Goal: Information Seeking & Learning: Learn about a topic

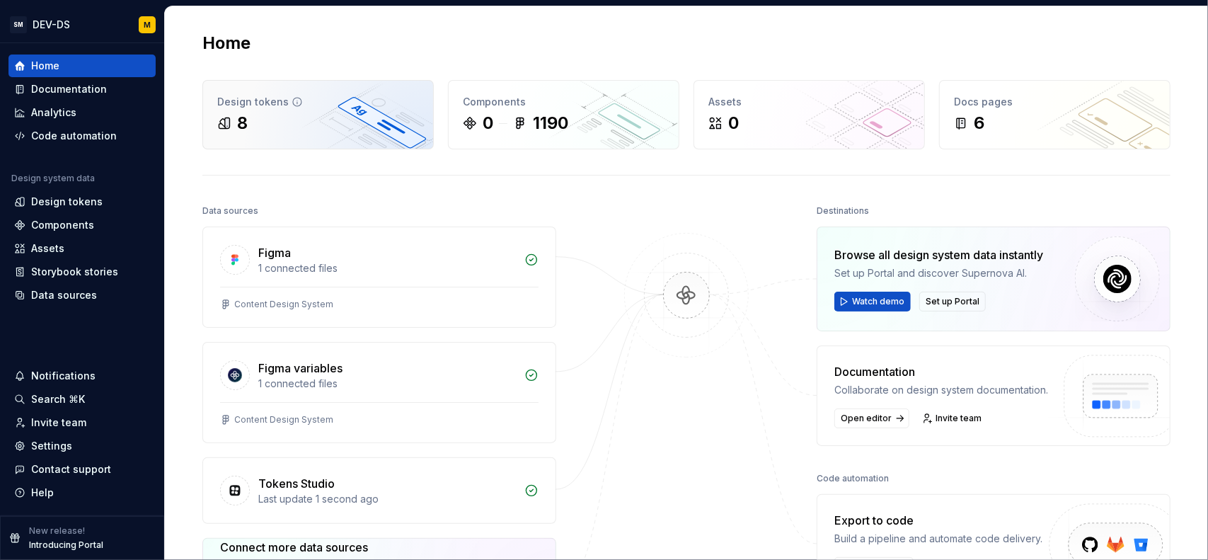
click at [305, 107] on div "Design tokens" at bounding box center [318, 102] width 202 height 14
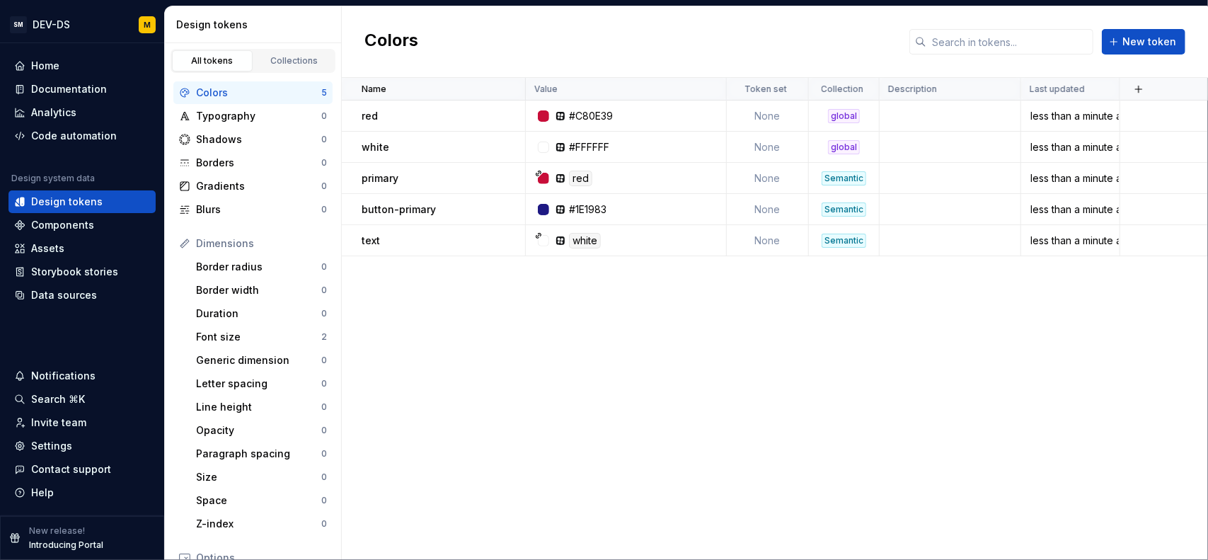
drag, startPoint x: 534, startPoint y: 374, endPoint x: 513, endPoint y: 364, distance: 22.5
click at [534, 374] on div "Name Value Token set Collection Description Last updated red #C80E39 None globa…" at bounding box center [775, 319] width 866 height 482
click at [447, 332] on div "Name Value Token set Collection Description Last updated red #C80E39 None globa…" at bounding box center [775, 319] width 866 height 482
click at [237, 93] on div "Colors" at bounding box center [258, 93] width 125 height 14
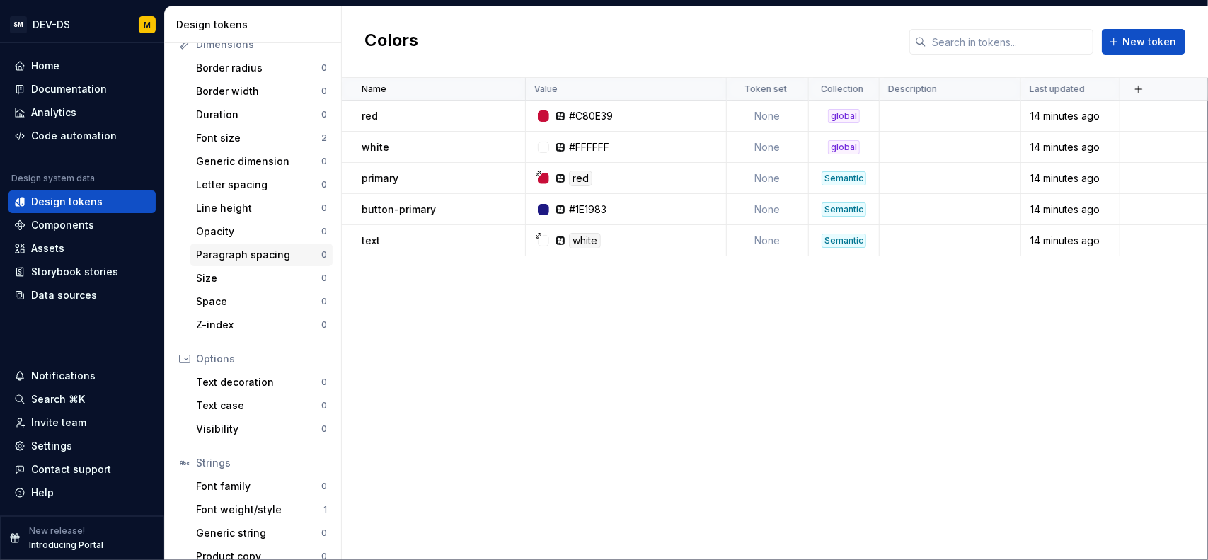
scroll to position [212, 0]
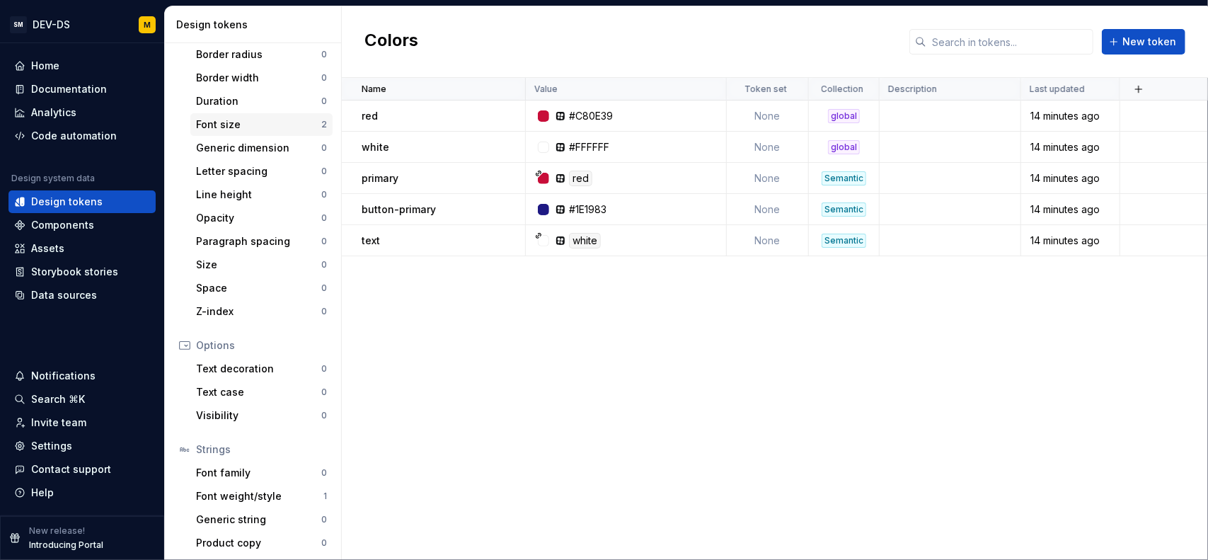
click at [235, 120] on div "Font size" at bounding box center [258, 124] width 125 height 14
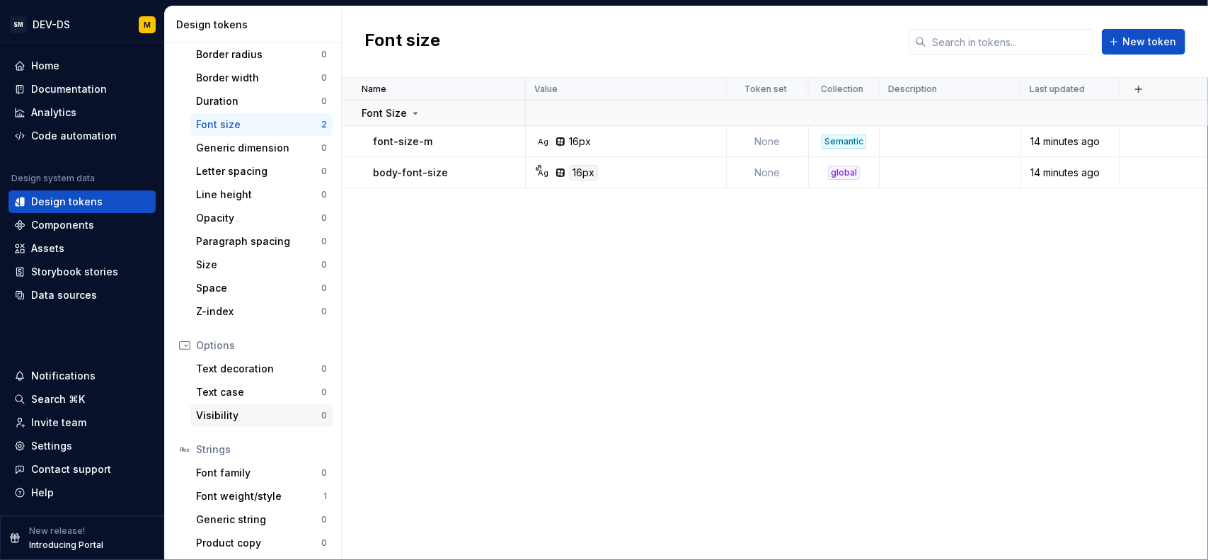
scroll to position [214, 0]
click at [255, 502] on div "Font weight/style 1" at bounding box center [261, 494] width 142 height 23
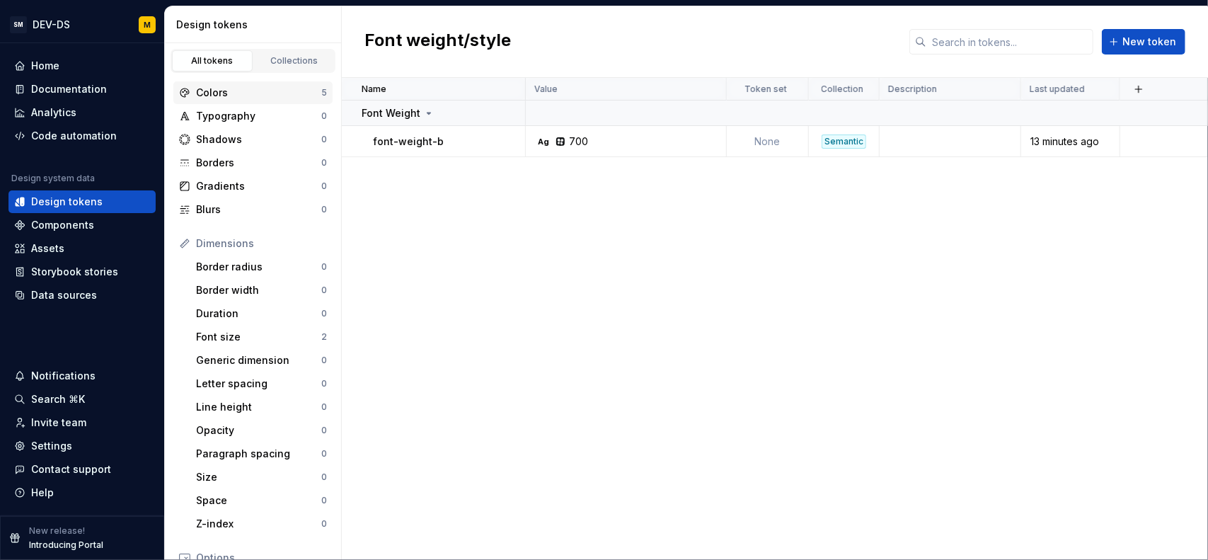
click at [256, 95] on div "Colors" at bounding box center [258, 93] width 125 height 14
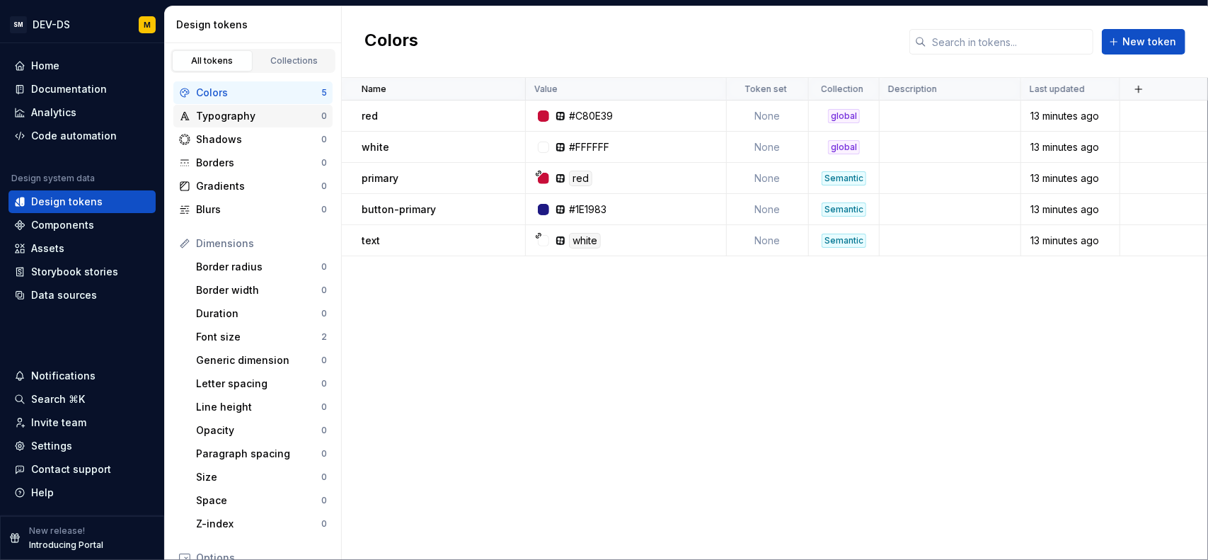
click at [270, 115] on div "Typography" at bounding box center [258, 116] width 125 height 14
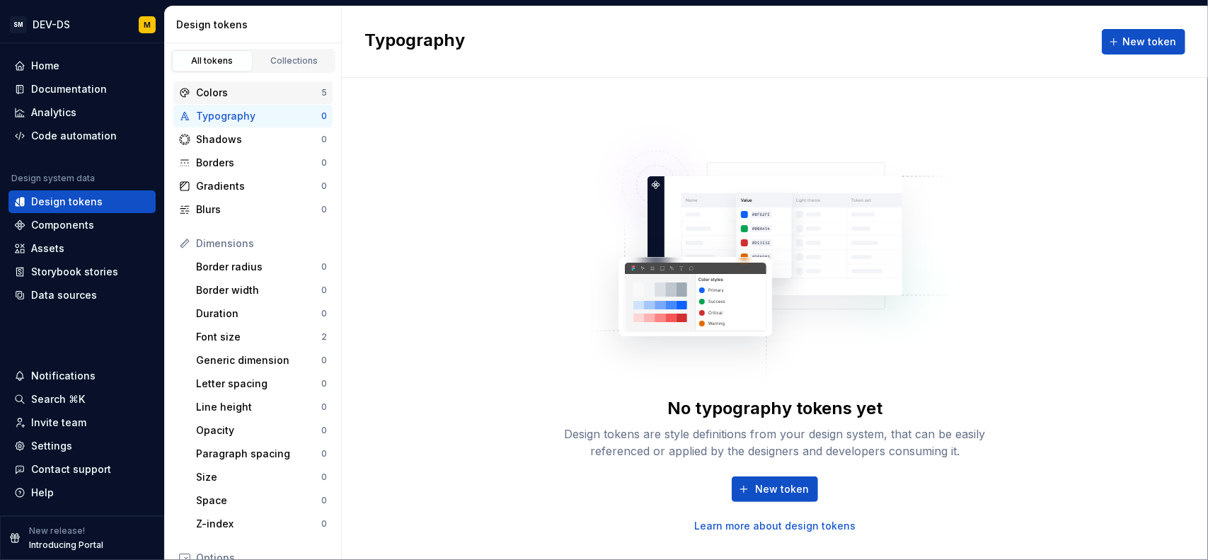
click at [282, 90] on div "Colors" at bounding box center [258, 93] width 125 height 14
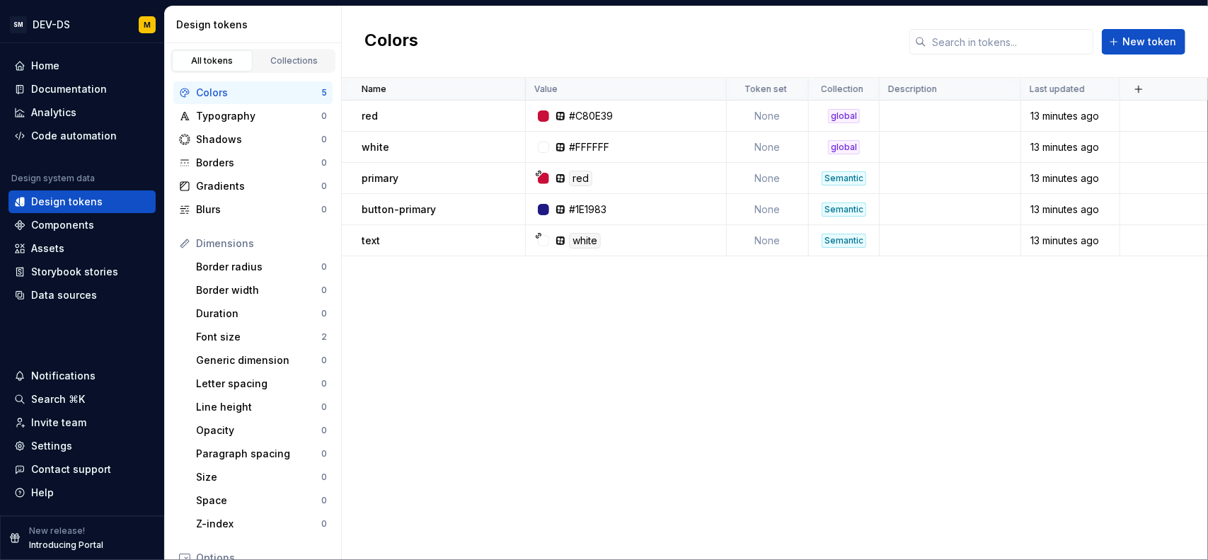
click at [208, 95] on div "Colors" at bounding box center [258, 93] width 125 height 14
drag, startPoint x: 386, startPoint y: 372, endPoint x: 354, endPoint y: 360, distance: 34.5
click at [385, 372] on div "Name Value Token set Collection Description Last updated red #C80E39 None globa…" at bounding box center [775, 319] width 866 height 482
click at [255, 339] on div "Font size" at bounding box center [258, 337] width 125 height 14
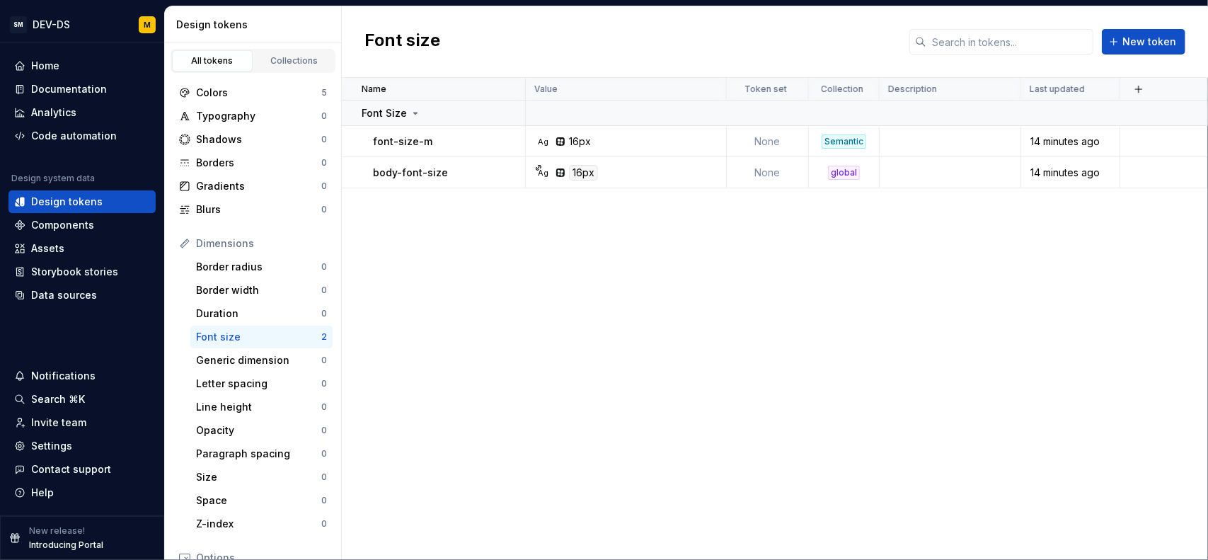
click at [659, 328] on div "Name Value Token set Collection Description Last updated Font Size font-size-m …" at bounding box center [775, 319] width 866 height 482
click at [541, 270] on div "Name Value Token set Collection Description Last updated Font Size font-size-m …" at bounding box center [775, 319] width 866 height 482
click at [248, 82] on div "Colors 5" at bounding box center [252, 92] width 159 height 23
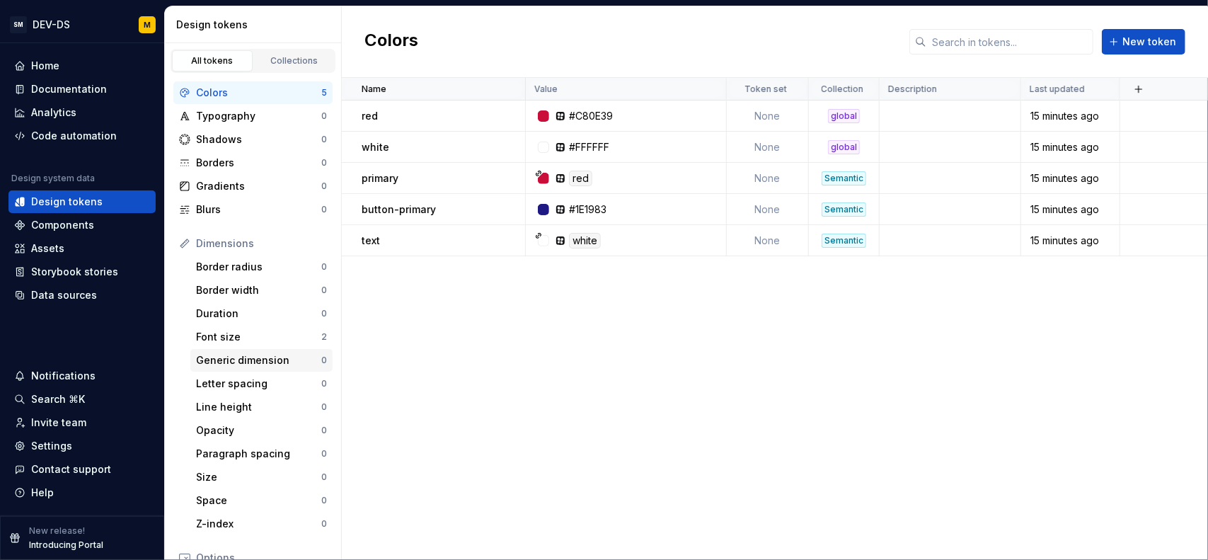
click at [223, 352] on div "Generic dimension 0" at bounding box center [261, 360] width 142 height 23
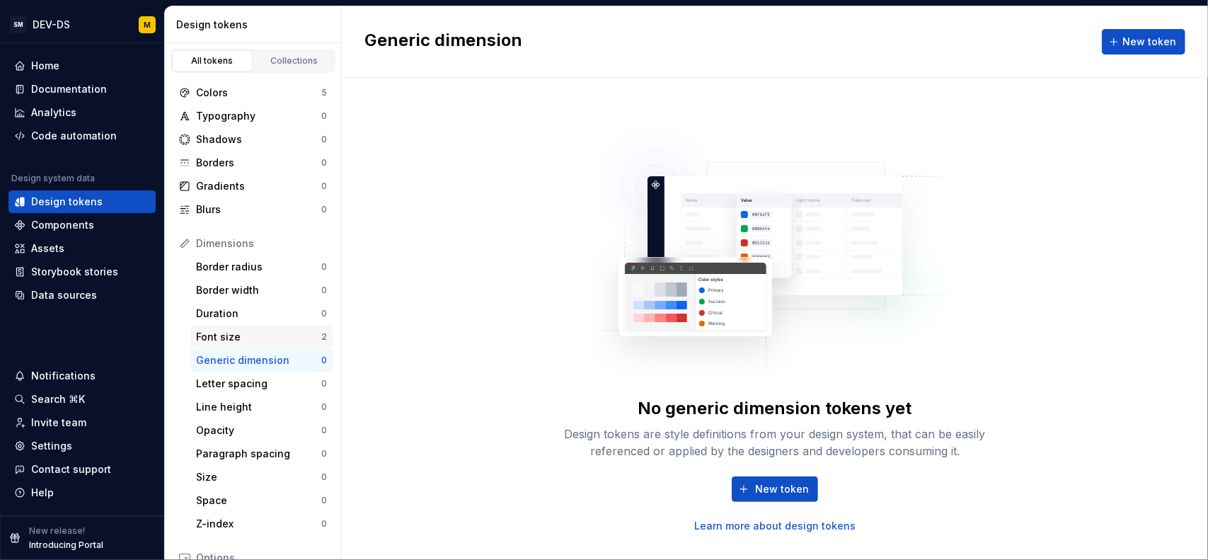
click at [249, 335] on div "Font size" at bounding box center [258, 337] width 125 height 14
